Goal: Transaction & Acquisition: Purchase product/service

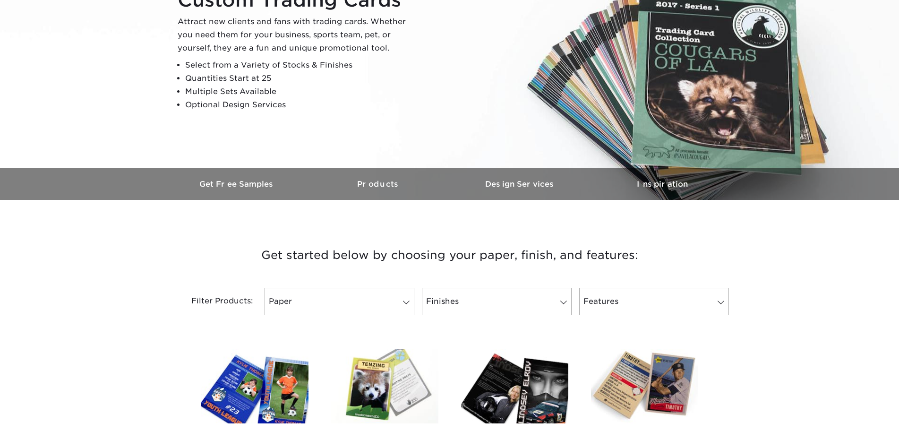
scroll to position [189, 0]
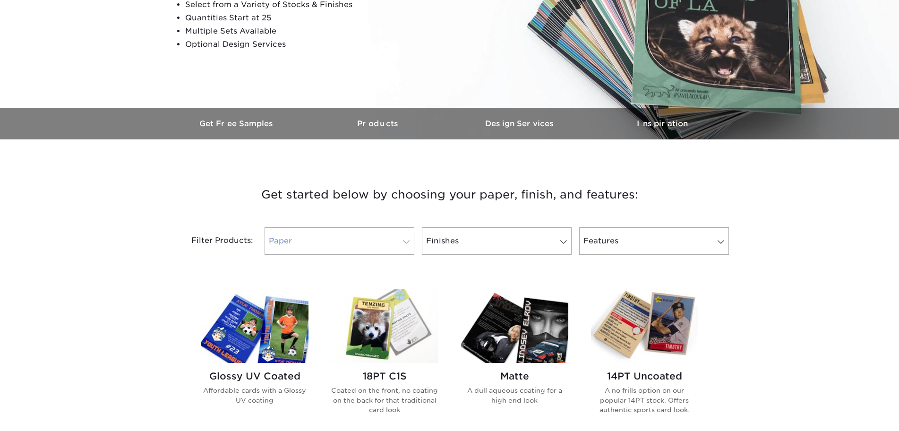
click at [402, 244] on span at bounding box center [406, 242] width 13 height 8
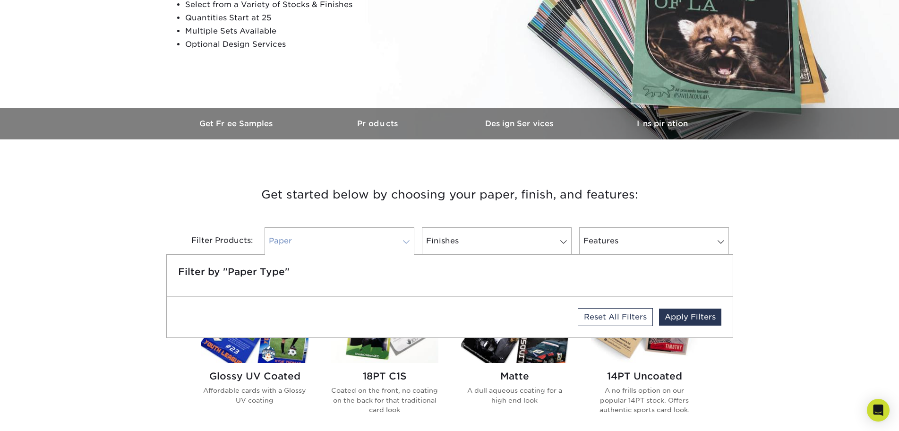
click at [405, 241] on span at bounding box center [406, 242] width 13 height 8
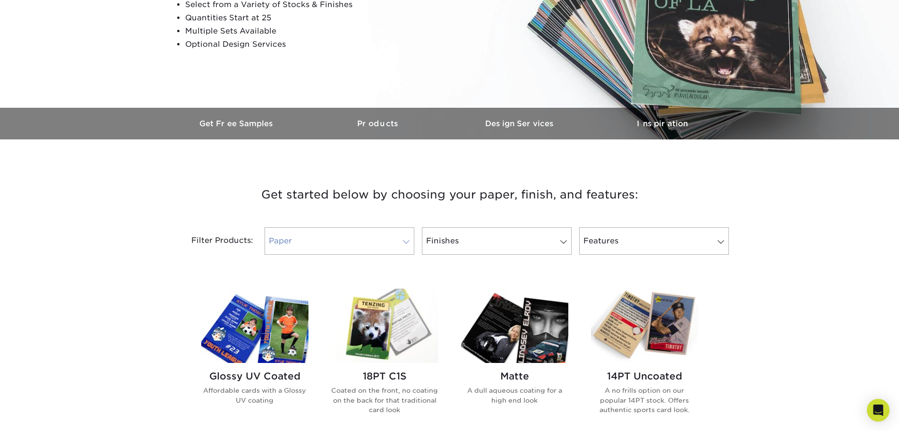
click at [405, 241] on span at bounding box center [406, 242] width 13 height 8
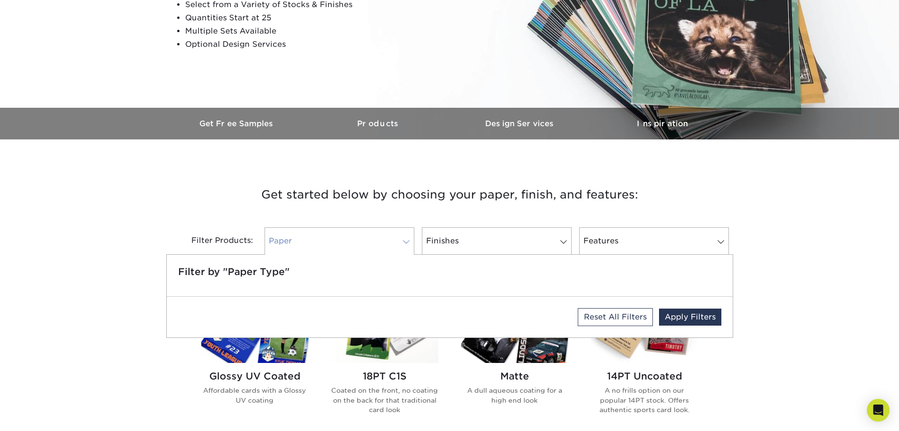
click at [405, 241] on span at bounding box center [406, 242] width 13 height 8
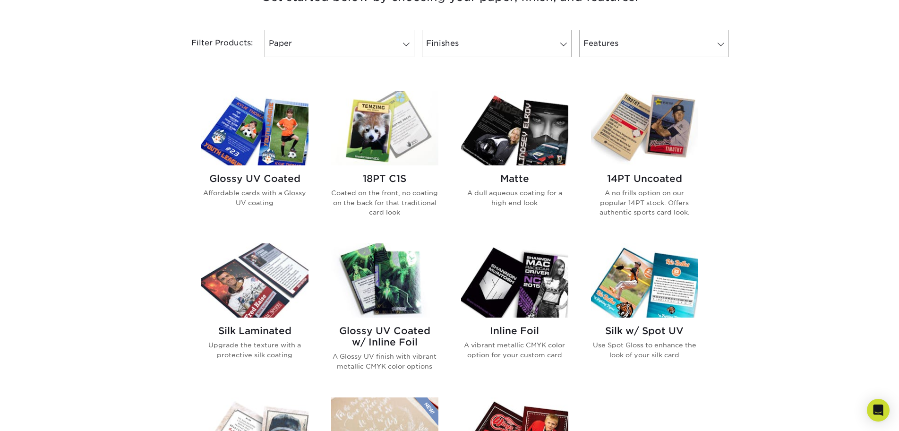
scroll to position [378, 0]
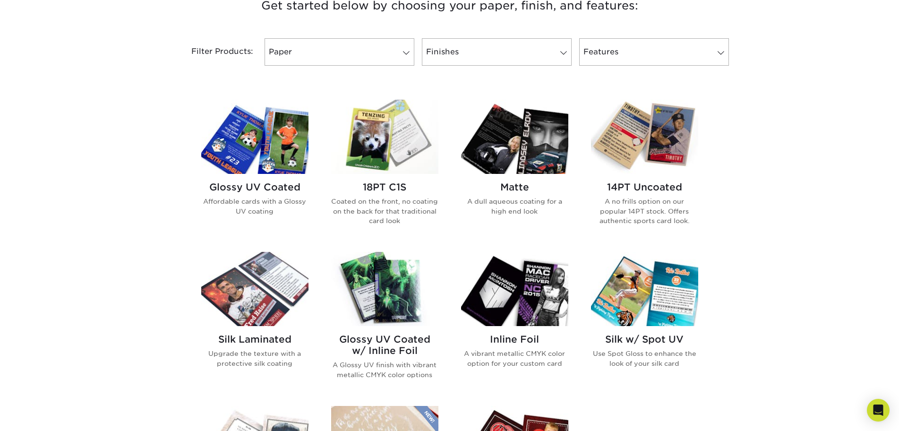
click at [405, 206] on p "Coated on the front, no coating on the back for that traditional card look" at bounding box center [384, 211] width 107 height 29
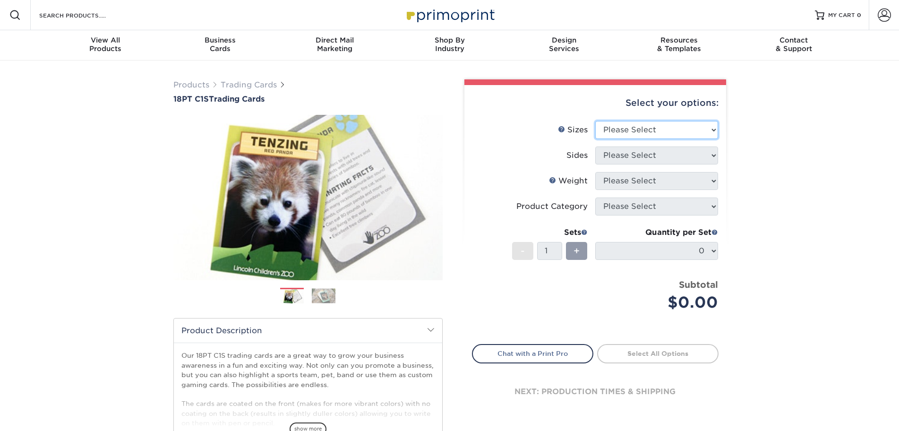
click at [676, 129] on select "Please Select 2.5" x 3.5"" at bounding box center [656, 130] width 123 height 18
select select "2.50x3.50"
click at [595, 121] on select "Please Select 2.5" x 3.5"" at bounding box center [656, 130] width 123 height 18
click at [660, 153] on select "Please Select Print Both Sides Print Front Only" at bounding box center [656, 155] width 123 height 18
select select "13abbda7-1d64-4f25-8bb2-c179b224825d"
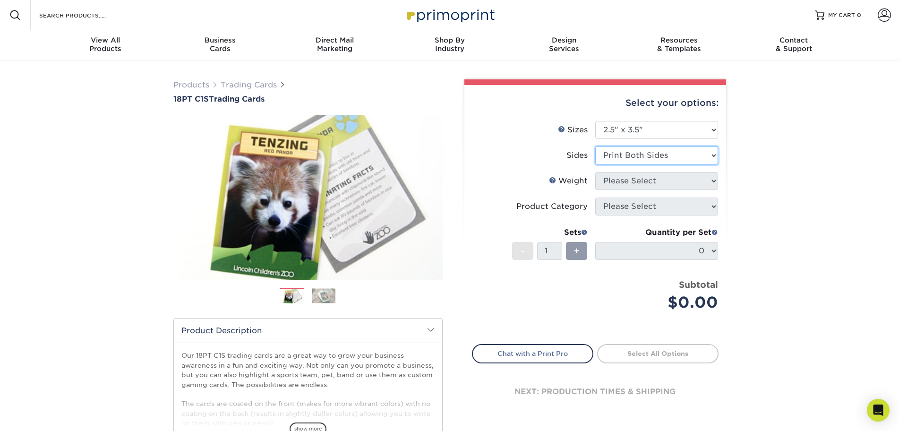
click at [595, 146] on select "Please Select Print Both Sides Print Front Only" at bounding box center [656, 155] width 123 height 18
click at [655, 179] on select "Please Select 18PT C1S" at bounding box center [656, 181] width 123 height 18
select select "18PTC1S"
click at [595, 172] on select "Please Select 18PT C1S" at bounding box center [656, 181] width 123 height 18
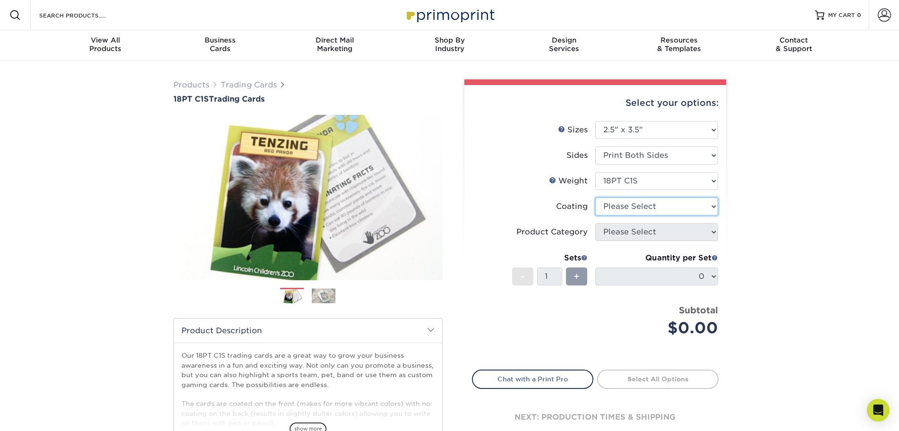
click at [646, 206] on select at bounding box center [656, 207] width 123 height 18
select select "1e8116af-acfc-44b1-83dc-8181aa338834"
click at [595, 198] on select at bounding box center [656, 207] width 123 height 18
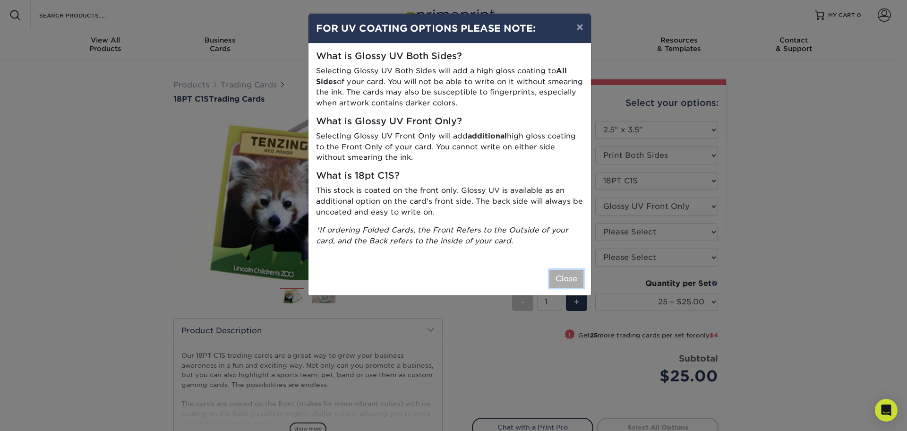
click at [560, 271] on button "Close" at bounding box center [567, 279] width 34 height 18
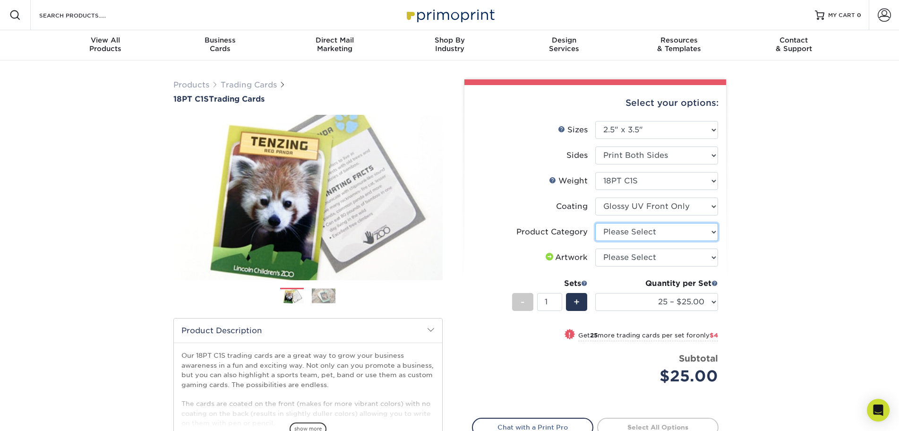
click at [661, 230] on select "Please Select Trading Cards" at bounding box center [656, 232] width 123 height 18
select select "c2f9bce9-36c2-409d-b101-c29d9d031e18"
click at [595, 223] on select "Please Select Trading Cards" at bounding box center [656, 232] width 123 height 18
click at [652, 254] on select "Please Select I will upload files I need a design - $100" at bounding box center [656, 258] width 123 height 18
select select "upload"
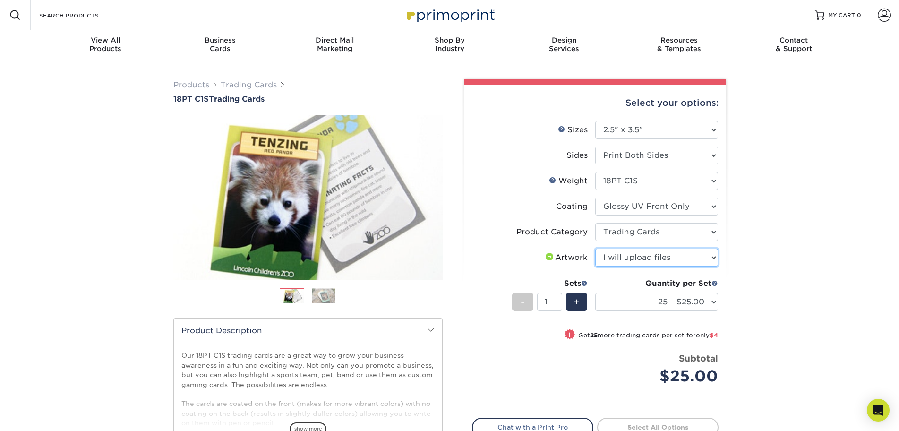
click at [595, 249] on select "Please Select I will upload files I need a design - $100" at bounding box center [656, 258] width 123 height 18
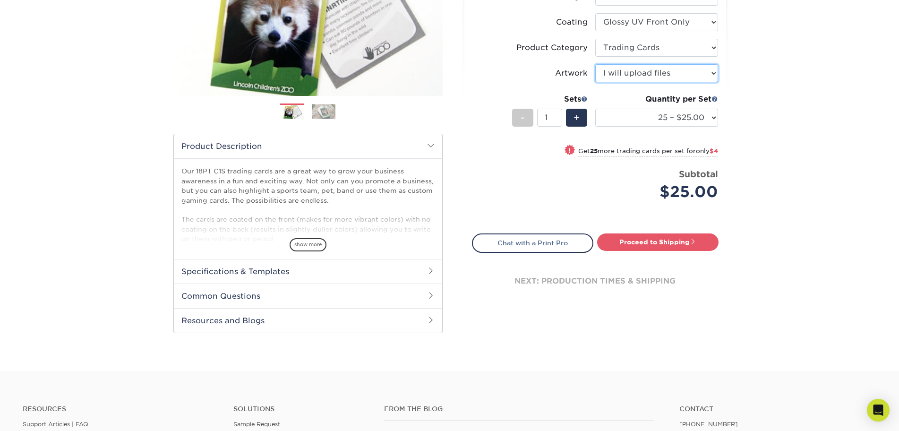
scroll to position [189, 0]
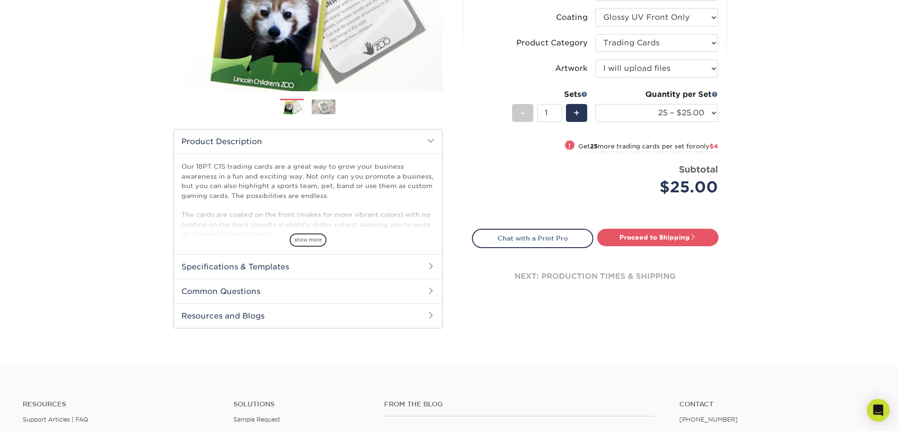
click at [304, 264] on h2 "Specifications & Templates" at bounding box center [308, 266] width 268 height 25
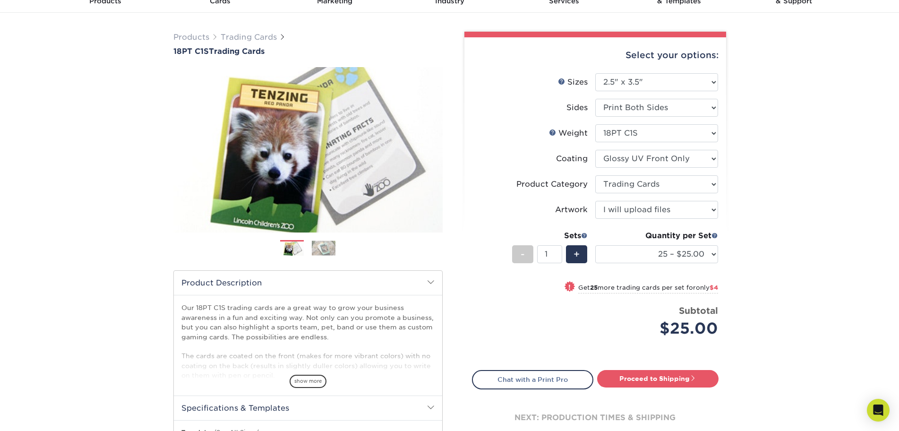
scroll to position [47, 0]
